Goal: Transaction & Acquisition: Purchase product/service

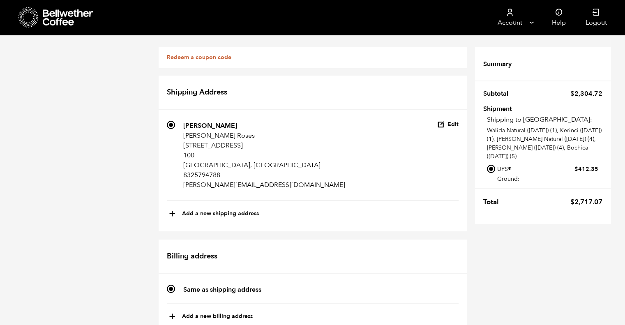
scroll to position [33, 0]
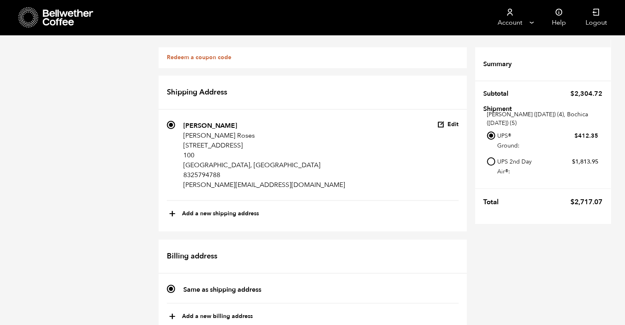
click at [48, 13] on icon at bounding box center [68, 17] width 51 height 16
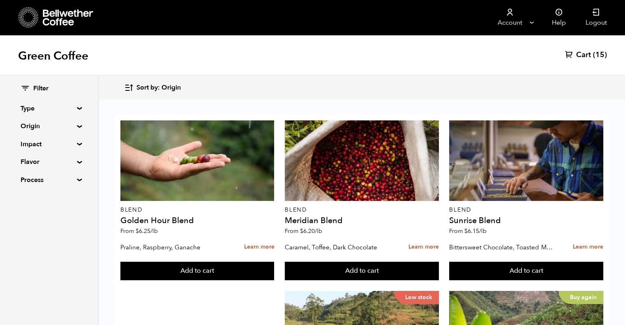
scroll to position [315, 0]
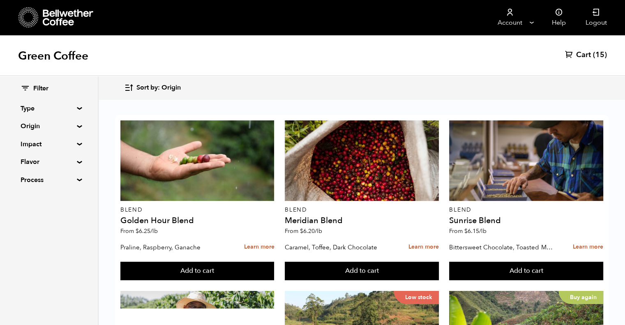
click at [514, 291] on div "Buy again" at bounding box center [526, 331] width 154 height 81
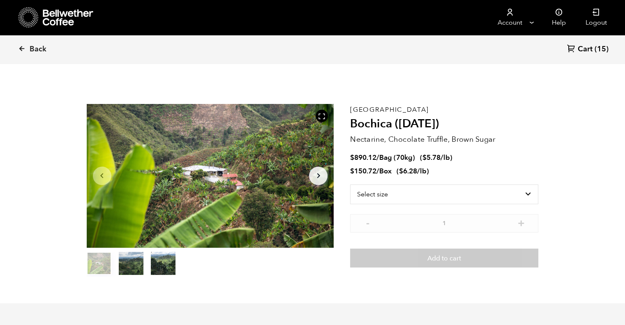
scroll to position [357, 438]
click at [396, 193] on select "Select size Bag (70kg) (154 lbs) Box (24 lbs)" at bounding box center [444, 195] width 188 height 20
click at [500, 162] on li "$ 890.12 / Bag (70kg) ( $ 5.78 /lb )" at bounding box center [444, 157] width 188 height 9
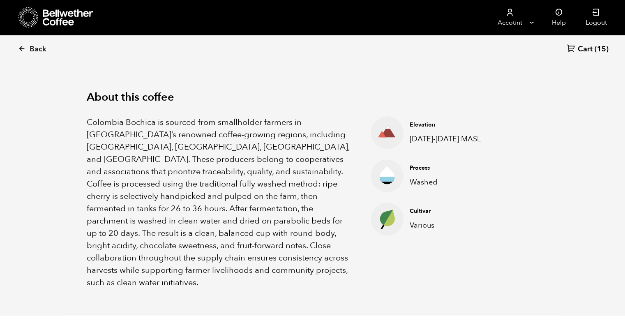
scroll to position [237, 0]
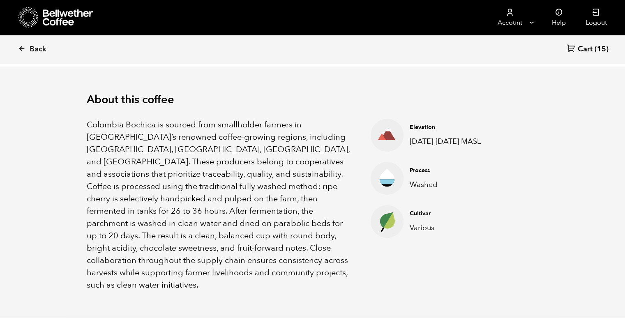
click at [446, 144] on p "[DATE]-[DATE] MASL" at bounding box center [449, 141] width 78 height 11
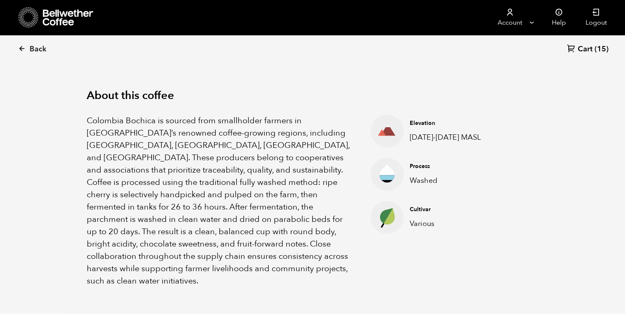
scroll to position [0, 0]
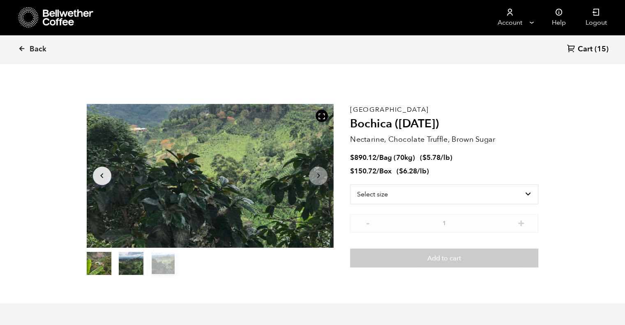
click at [23, 49] on icon at bounding box center [21, 48] width 7 height 7
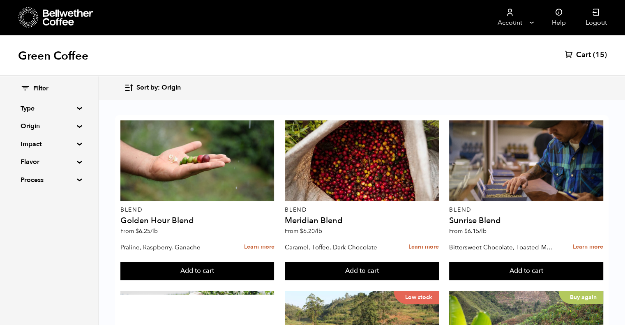
scroll to position [235, 0]
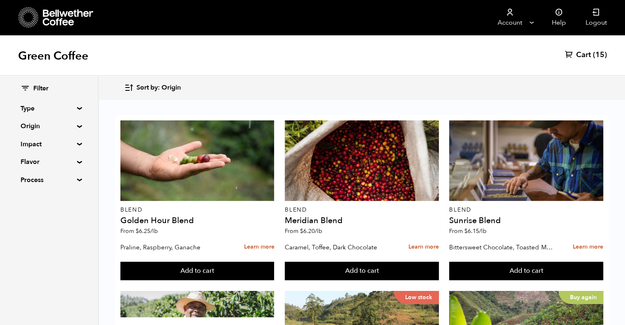
click at [520, 291] on div "Buy again" at bounding box center [526, 331] width 154 height 81
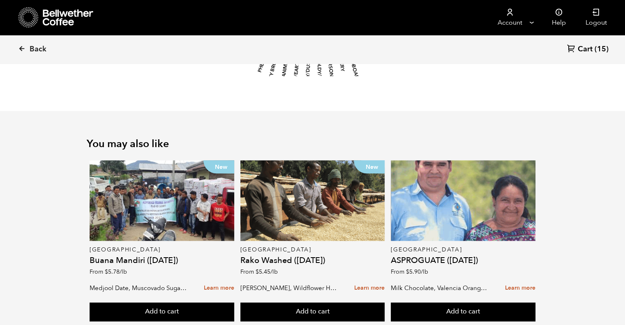
scroll to position [997, 0]
